Goal: Information Seeking & Learning: Learn about a topic

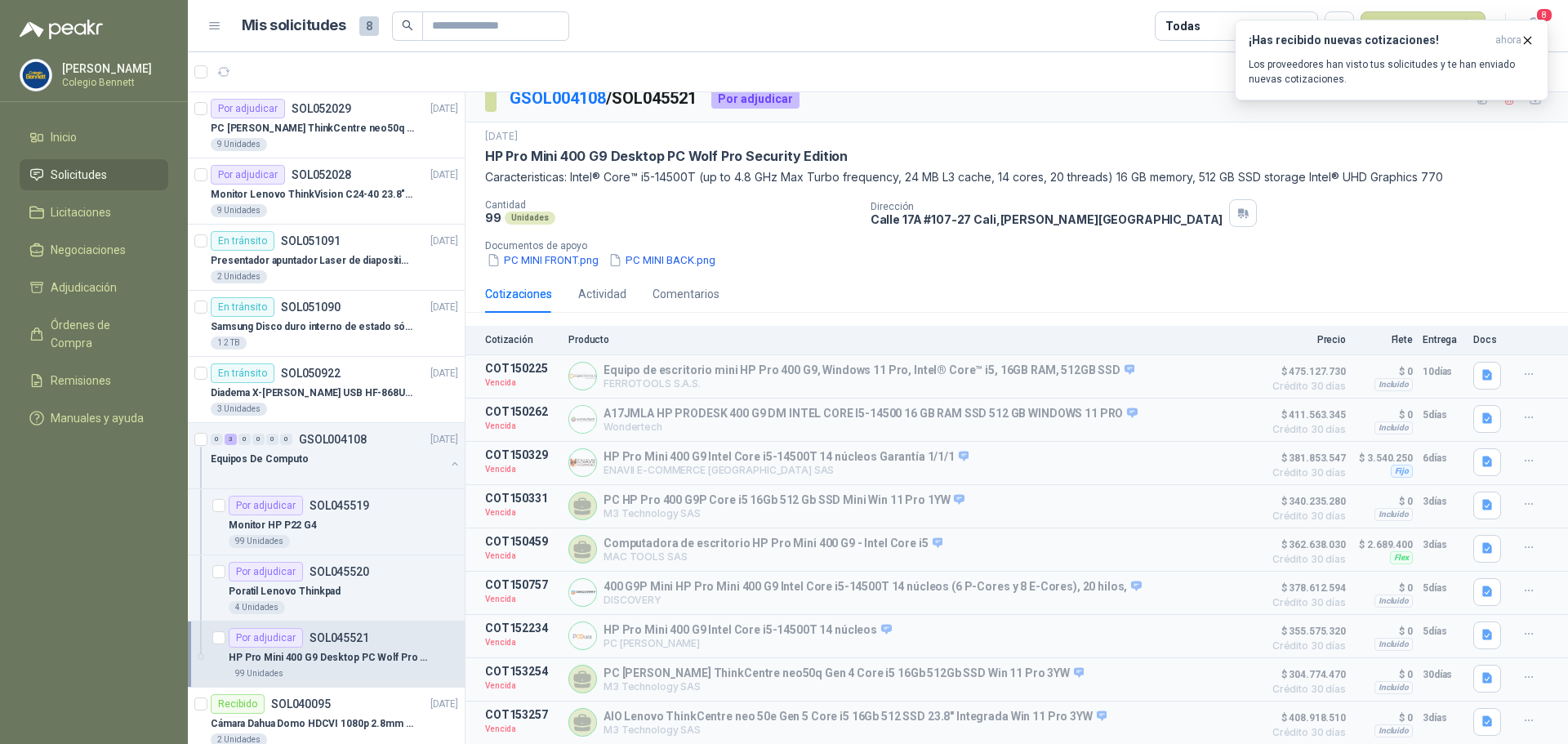
click at [108, 170] on li "Solicitudes" at bounding box center [94, 175] width 129 height 18
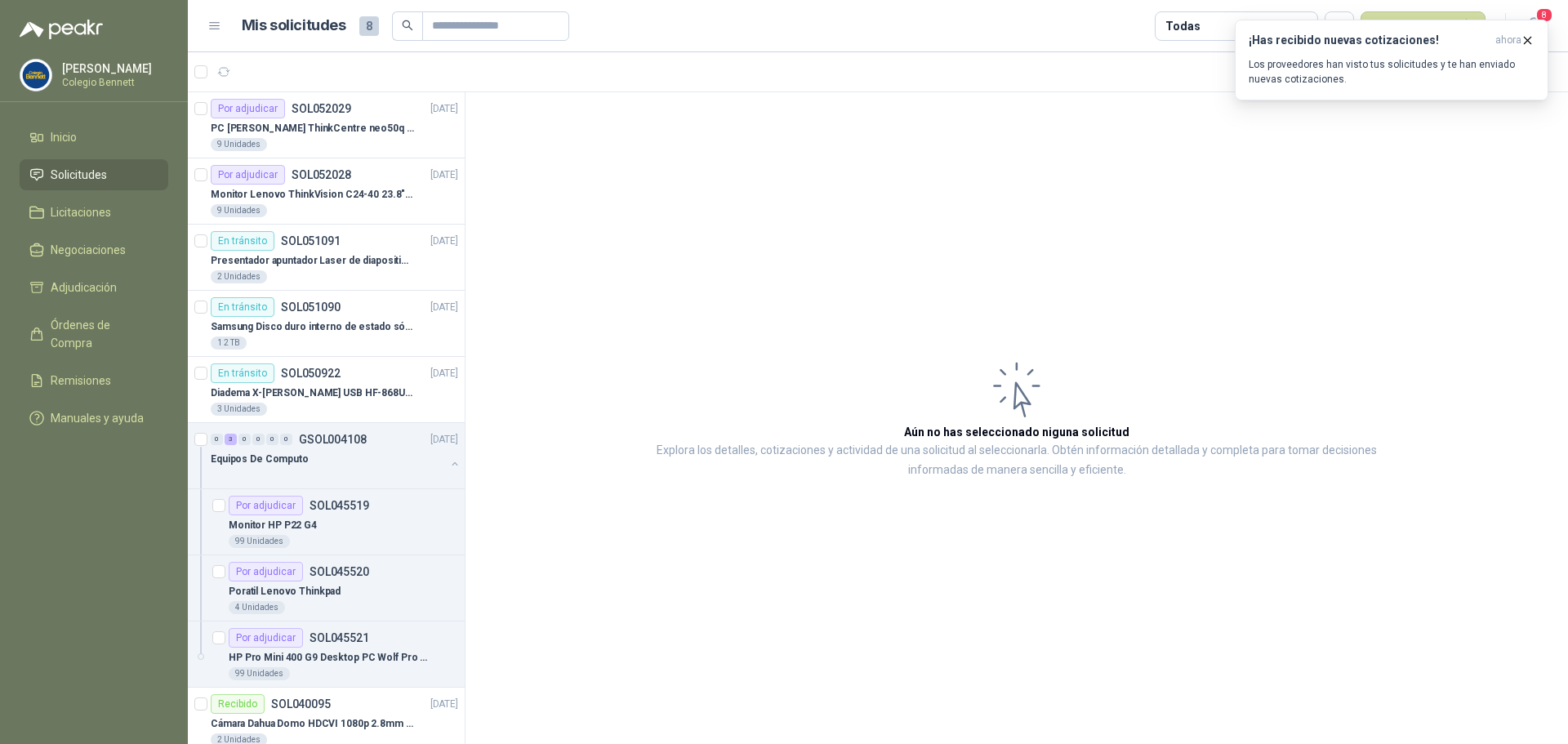
click at [116, 172] on li "Solicitudes" at bounding box center [94, 175] width 129 height 18
click at [350, 128] on p "PC [PERSON_NAME] ThinkCentre neo50q Gen 4 Core i5 16Gb 512Gb SSD Win 11 Pro 3YW…" at bounding box center [312, 129] width 203 height 16
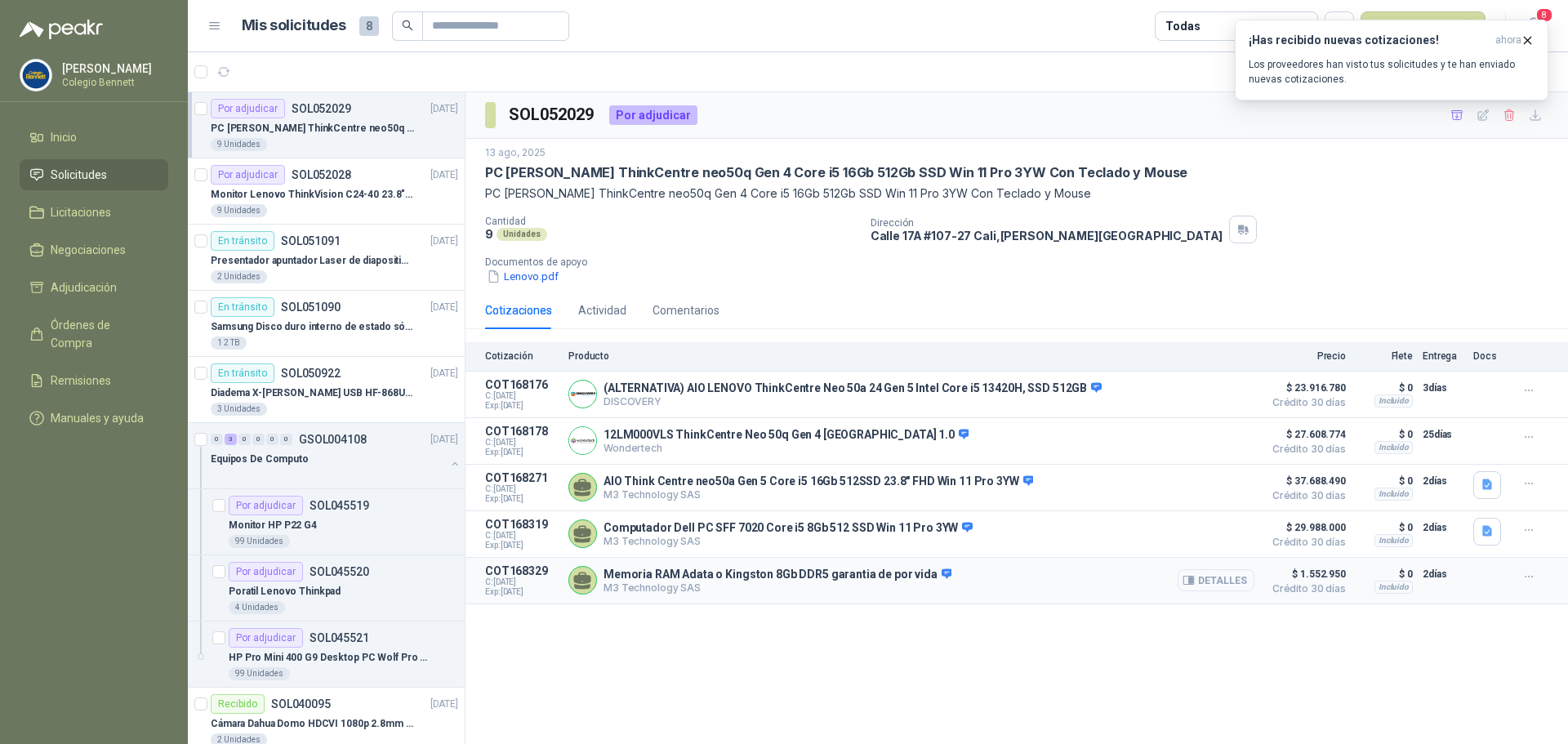
click at [1234, 589] on button "Detalles" at bounding box center [1216, 580] width 77 height 22
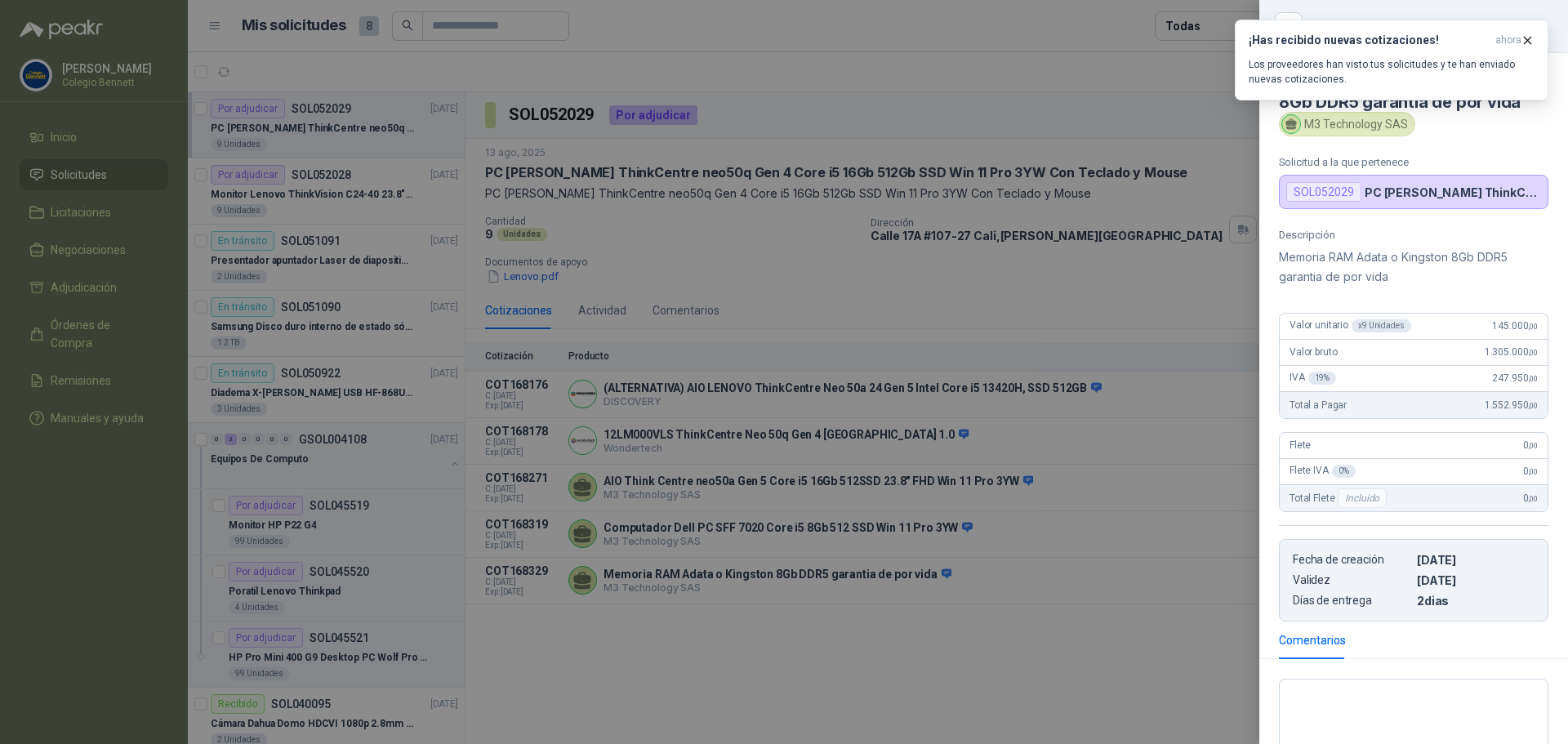
click at [842, 649] on div at bounding box center [784, 372] width 1568 height 744
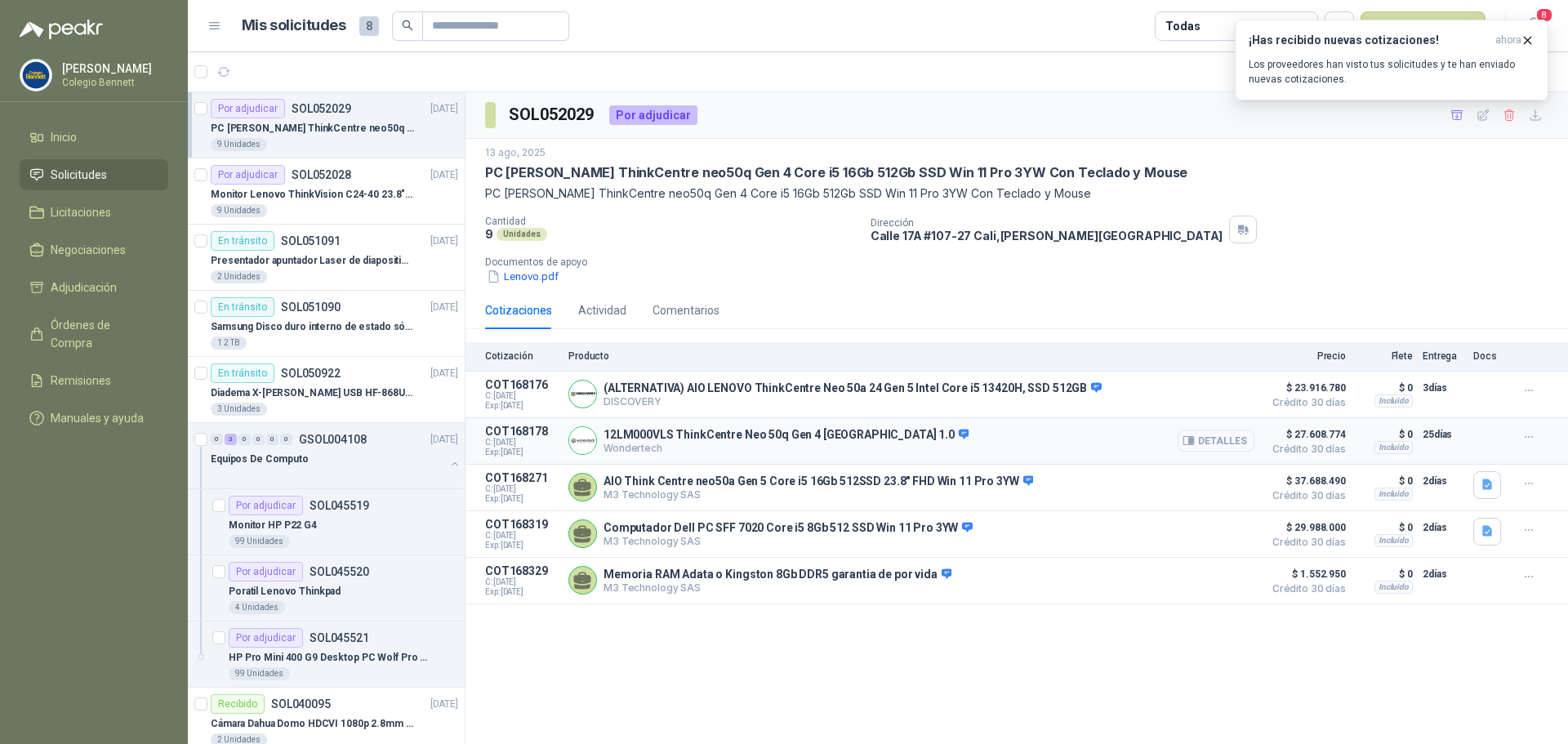
click at [1228, 440] on button "Detalles" at bounding box center [1216, 440] width 77 height 22
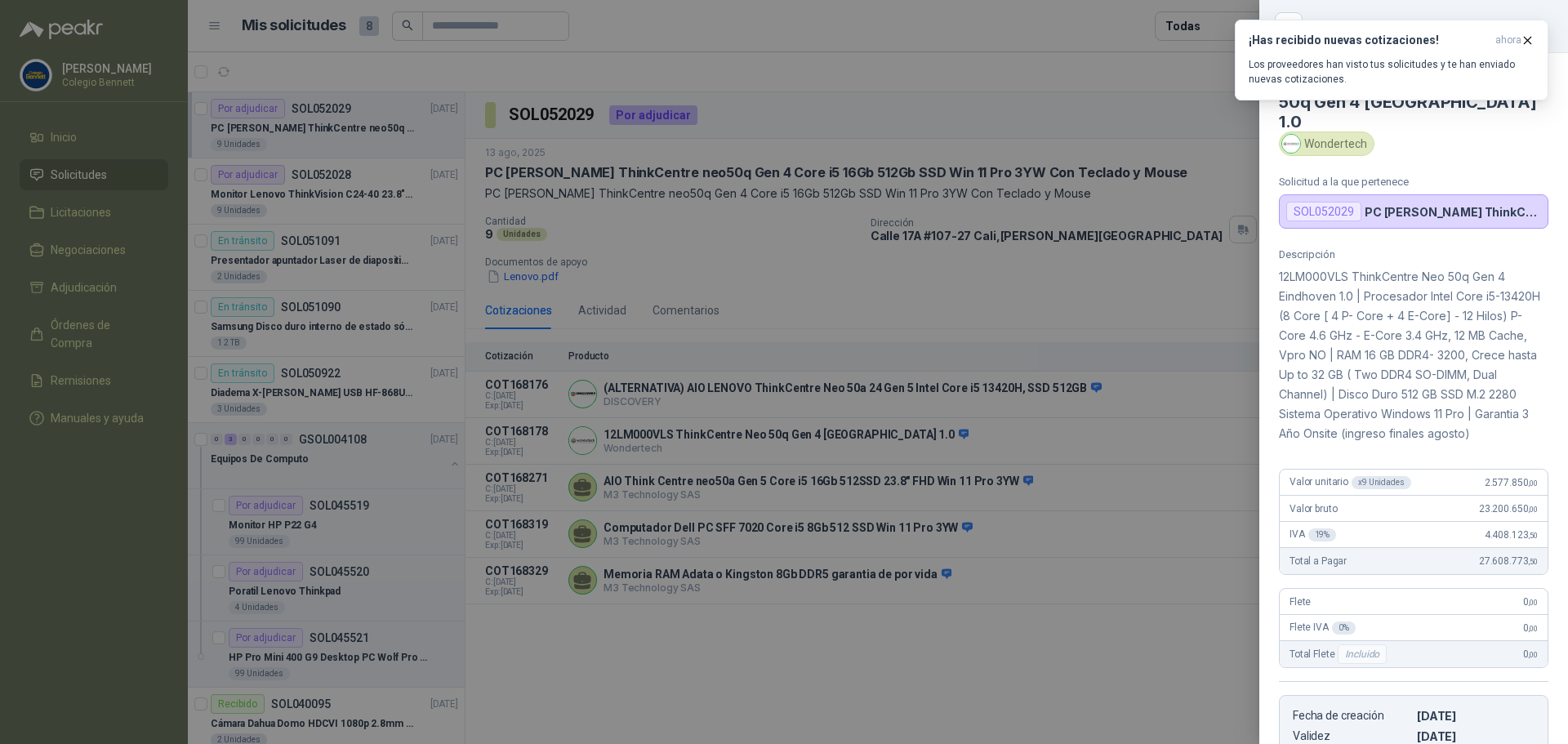
click at [1116, 309] on div at bounding box center [784, 372] width 1568 height 744
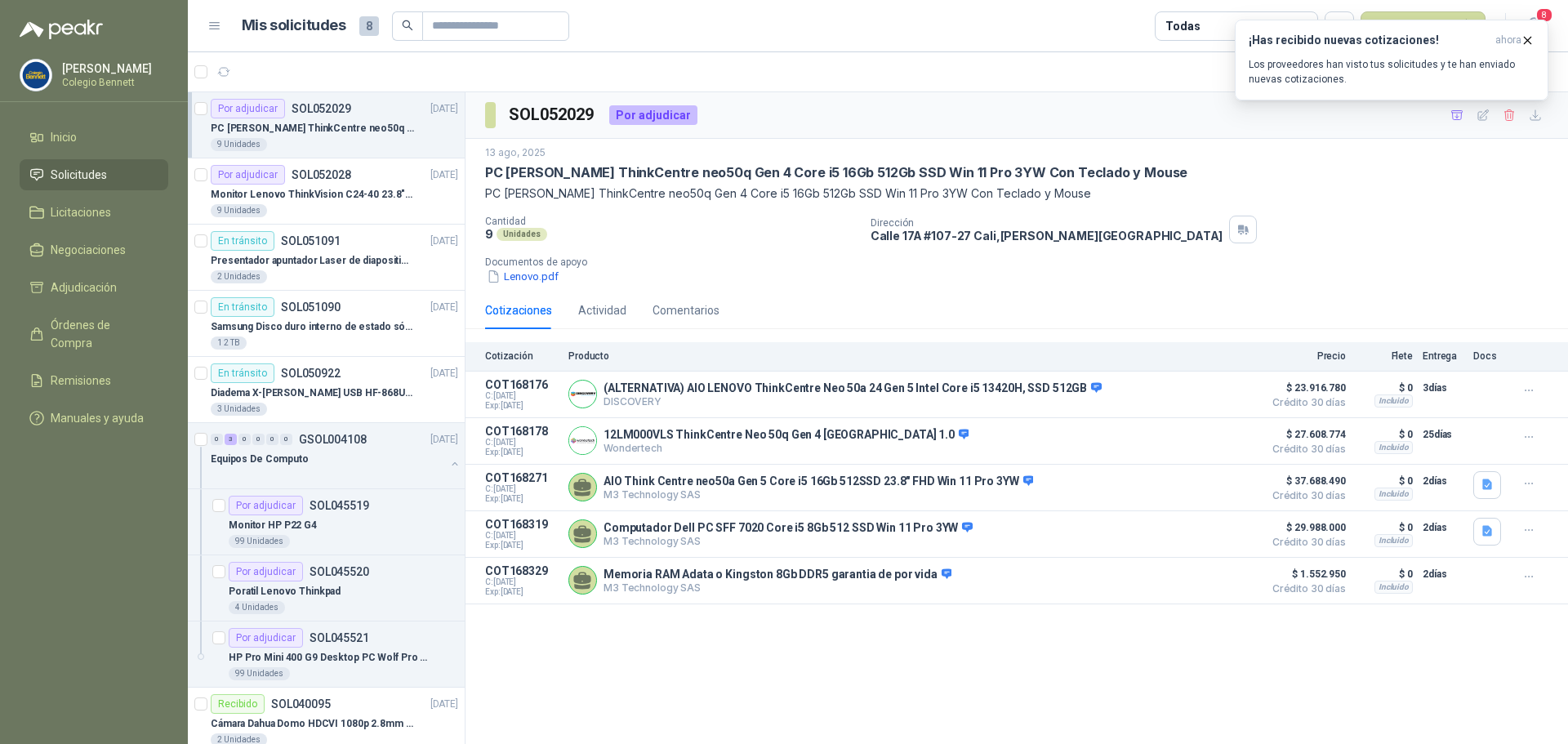
click at [1362, 206] on div "13 ago, 2025 PC Lenovo ThinkCentre neo50q Gen 4 Core i5 16Gb 512Gb SSD Win 11 P…" at bounding box center [1016, 215] width 1063 height 140
